Goal: Information Seeking & Learning: Learn about a topic

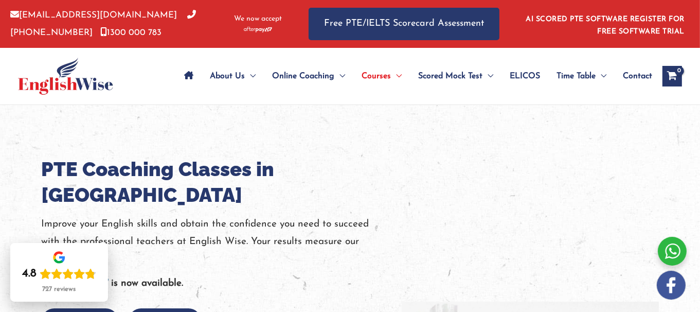
click at [239, 166] on h1 "PTE Coaching Classes in [GEOGRAPHIC_DATA]" at bounding box center [222, 181] width 360 height 51
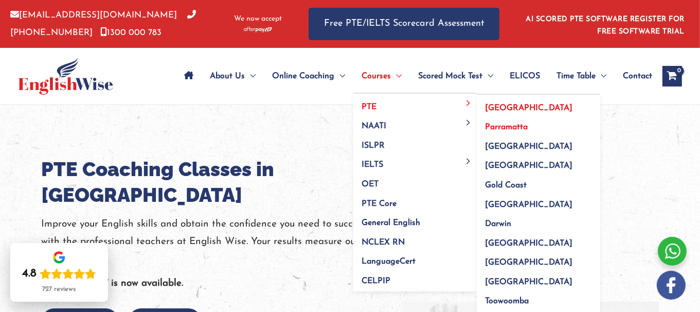
click at [501, 123] on span "Parramatta" at bounding box center [506, 127] width 43 height 8
